Goal: Transaction & Acquisition: Book appointment/travel/reservation

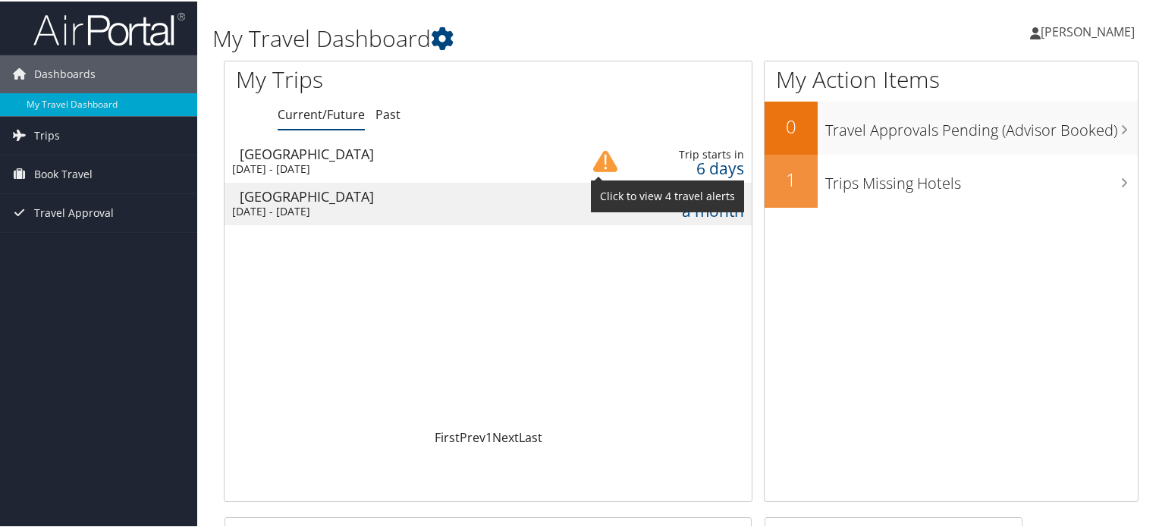
click at [604, 160] on img at bounding box center [605, 160] width 24 height 24
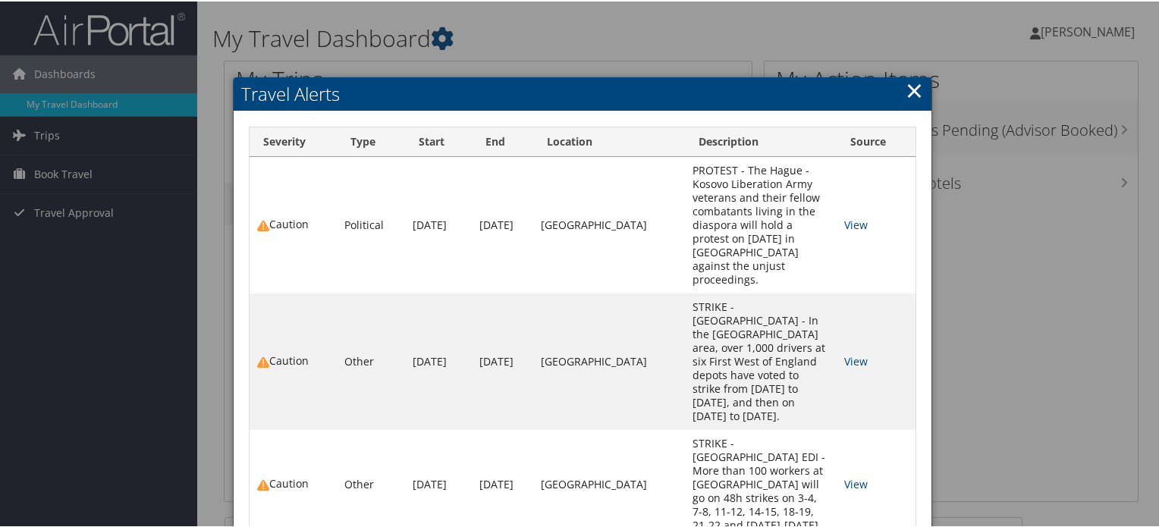
click at [913, 90] on link "×" at bounding box center [914, 89] width 17 height 30
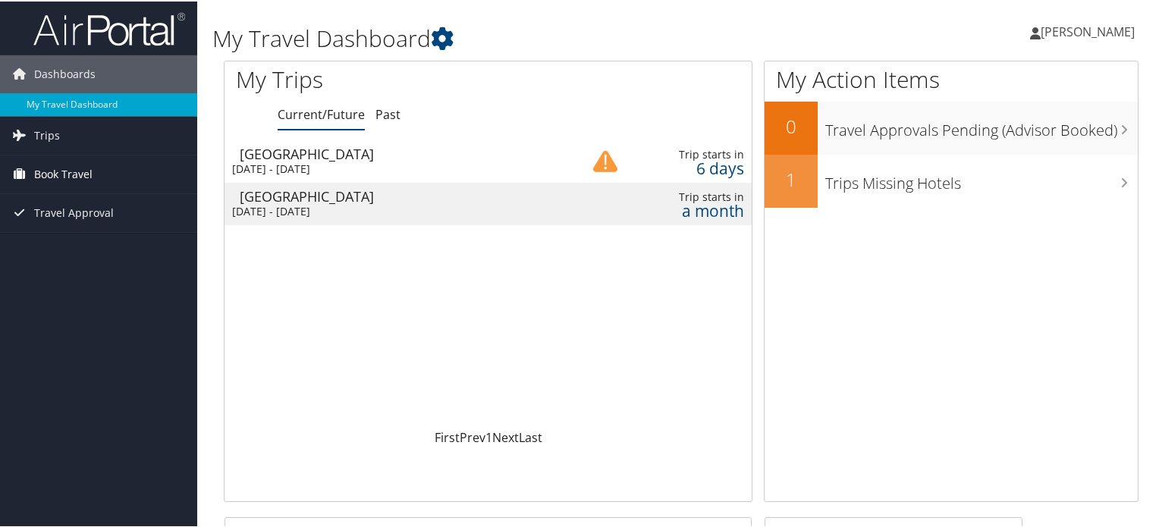
click at [96, 163] on link "Book Travel" at bounding box center [98, 173] width 197 height 38
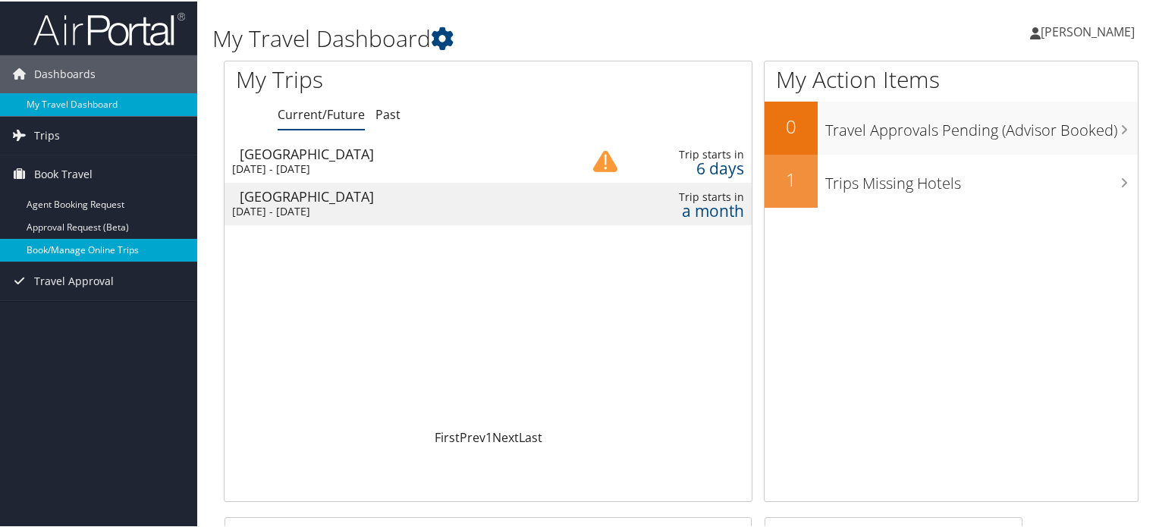
click at [93, 250] on link "Book/Manage Online Trips" at bounding box center [98, 248] width 197 height 23
